Goal: Transaction & Acquisition: Purchase product/service

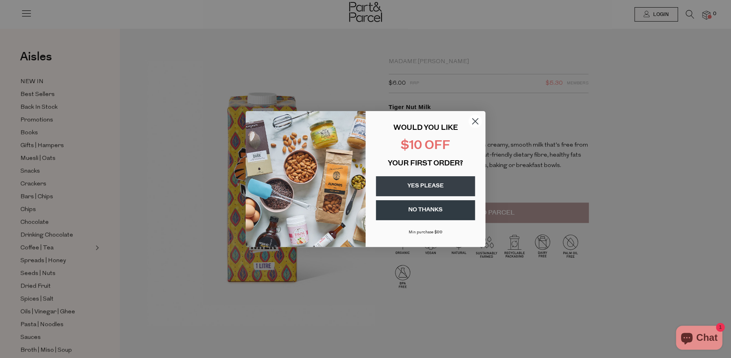
click at [474, 123] on circle "Close dialog" at bounding box center [474, 121] width 13 height 13
